Goal: Task Accomplishment & Management: Manage account settings

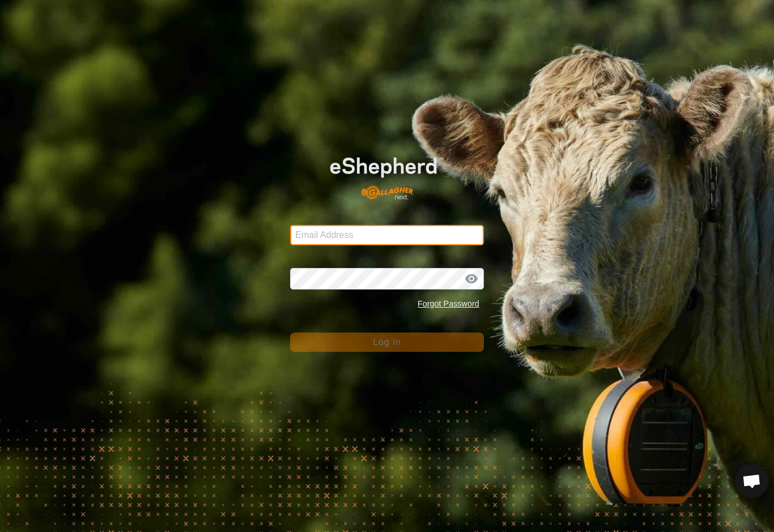
click at [448, 235] on input "Email Address" at bounding box center [387, 235] width 194 height 20
type input "[EMAIL_ADDRESS][DOMAIN_NAME]"
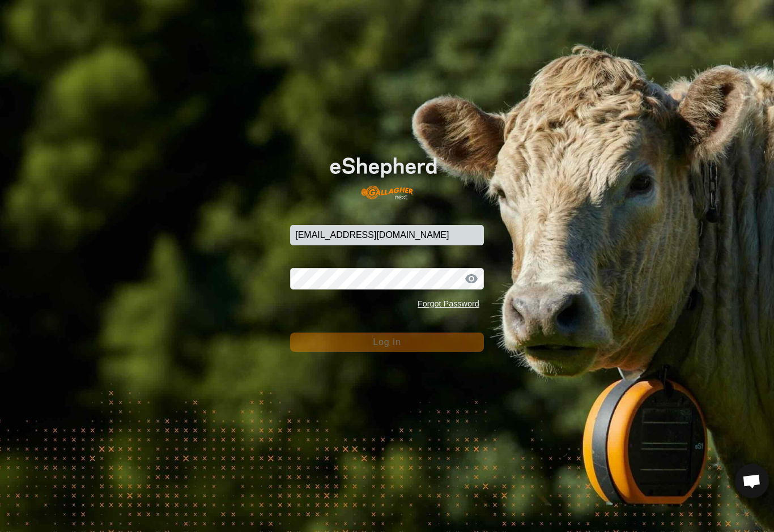
click at [387, 342] on button "Log In" at bounding box center [387, 342] width 194 height 19
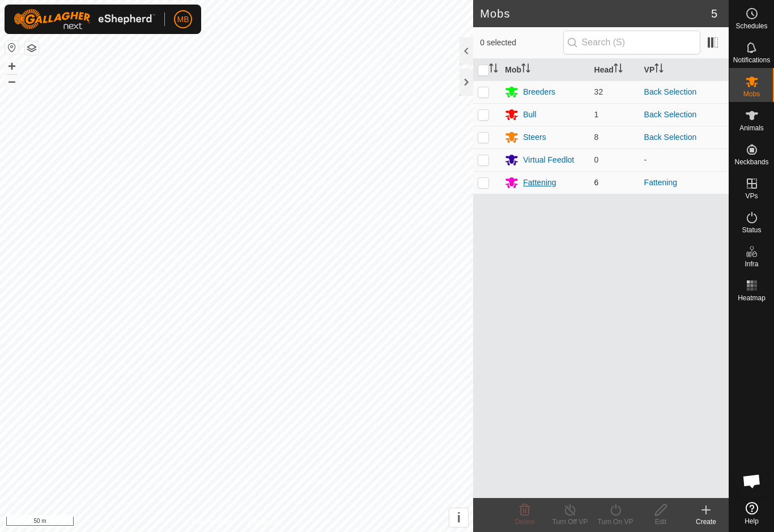
click at [544, 189] on div "Fattening" at bounding box center [545, 183] width 80 height 14
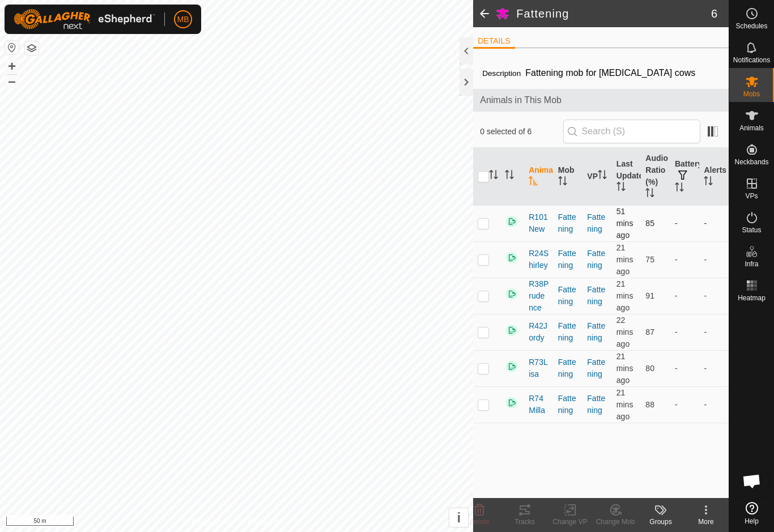
click at [494, 230] on td at bounding box center [486, 223] width 27 height 36
click at [486, 223] on p-checkbox at bounding box center [483, 223] width 11 height 9
click at [484, 226] on p-checkbox at bounding box center [483, 223] width 11 height 9
click at [524, 513] on icon at bounding box center [525, 510] width 14 height 14
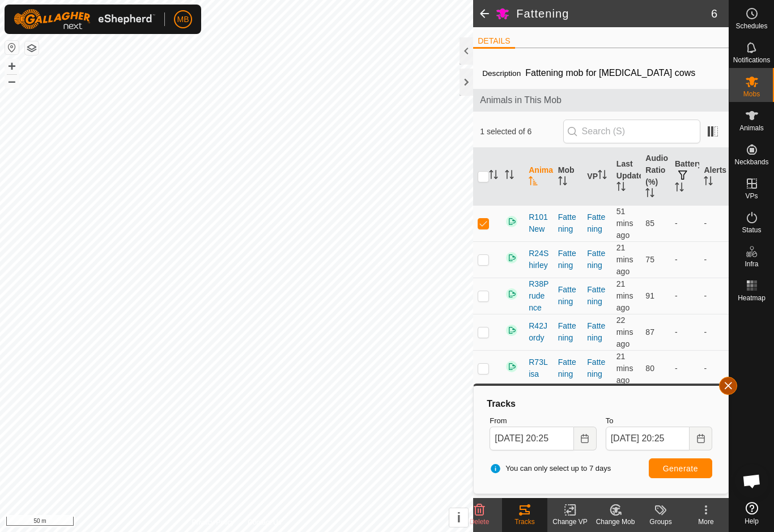
click at [731, 387] on span "button" at bounding box center [728, 385] width 9 height 9
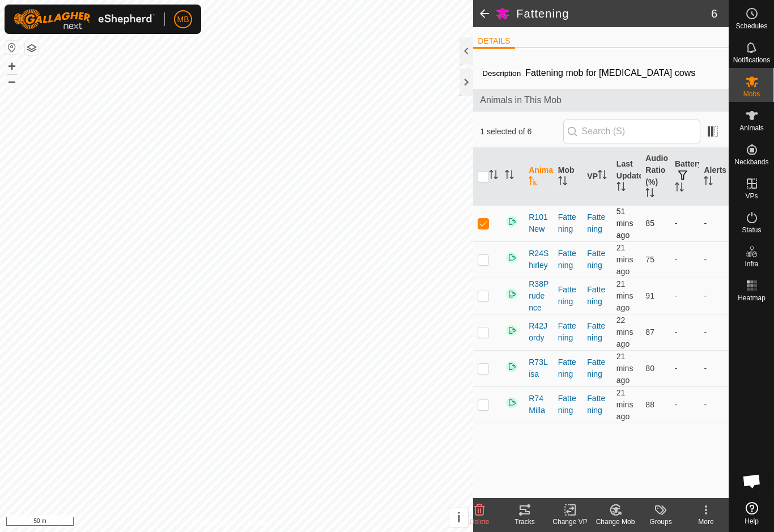
click at [485, 222] on p-checkbox at bounding box center [483, 223] width 11 height 9
checkbox input "false"
click at [488, 415] on td at bounding box center [486, 405] width 27 height 36
click at [491, 409] on td at bounding box center [486, 405] width 27 height 36
click at [485, 409] on p-checkbox at bounding box center [483, 404] width 11 height 9
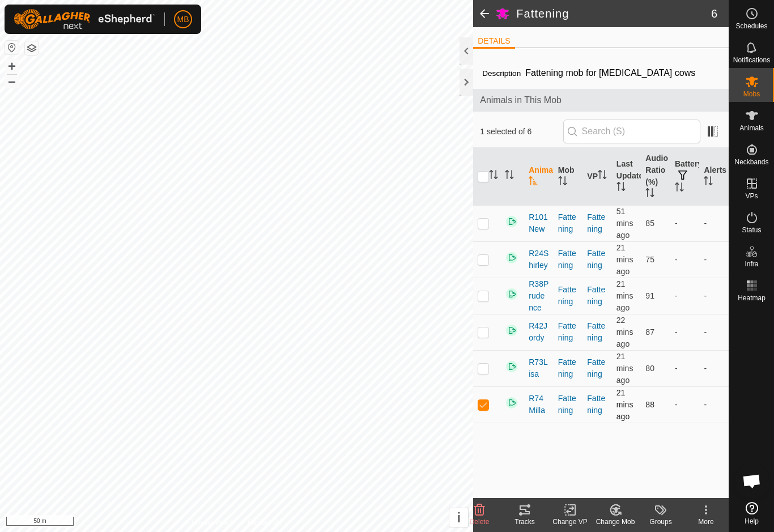
click at [480, 400] on p-checkbox at bounding box center [483, 404] width 11 height 9
checkbox input "false"
click at [490, 371] on td at bounding box center [486, 368] width 27 height 36
click at [487, 371] on p-checkbox at bounding box center [483, 368] width 11 height 9
checkbox input "false"
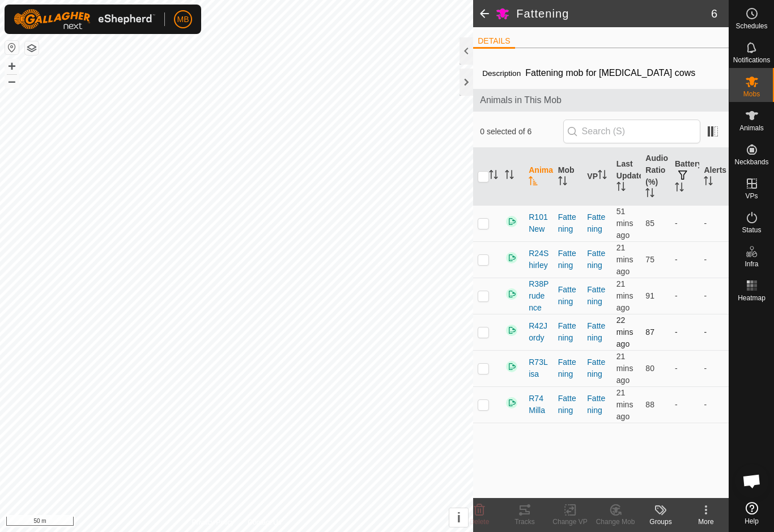
click at [490, 334] on td at bounding box center [486, 332] width 27 height 36
click at [492, 335] on td at bounding box center [486, 332] width 27 height 36
checkbox input "false"
click at [489, 302] on td at bounding box center [486, 296] width 27 height 36
click at [494, 298] on td at bounding box center [486, 296] width 27 height 36
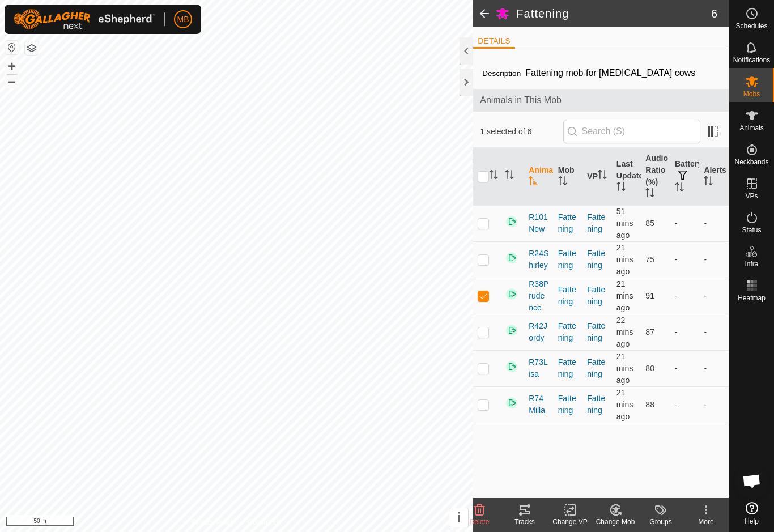
checkbox input "false"
click at [488, 260] on p-checkbox at bounding box center [483, 259] width 11 height 9
click at [489, 262] on p-checkbox at bounding box center [483, 259] width 11 height 9
checkbox input "false"
